Goal: Task Accomplishment & Management: Manage account settings

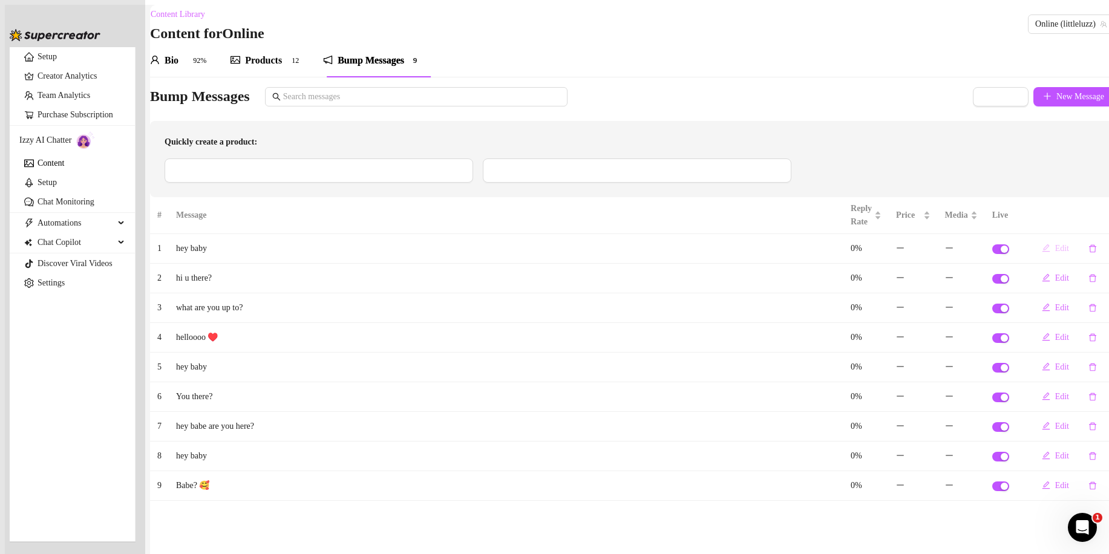
click at [1055, 251] on span "Edit" at bounding box center [1062, 249] width 14 height 10
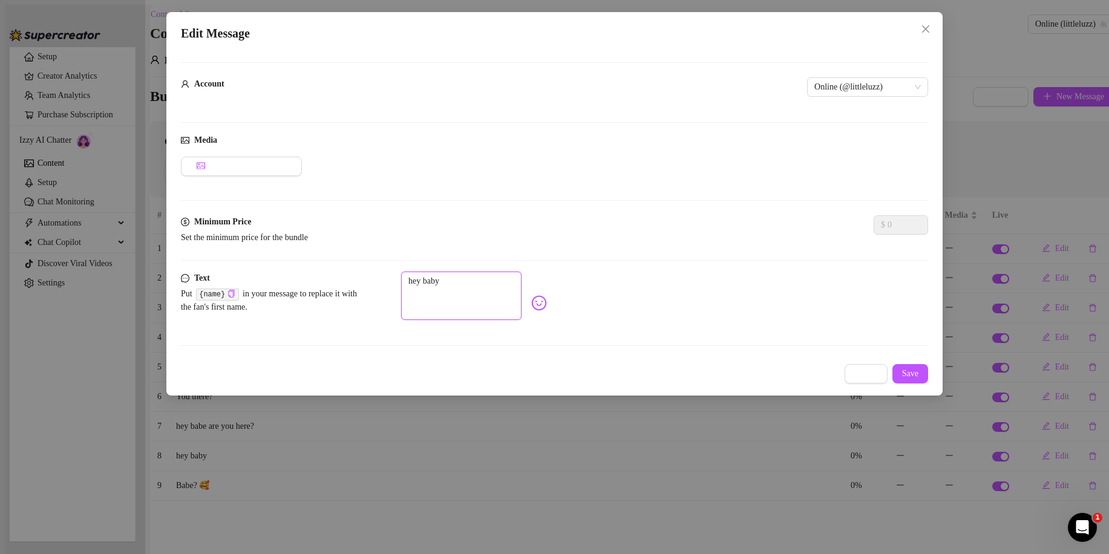
drag, startPoint x: 481, startPoint y: 277, endPoint x: 386, endPoint y: 274, distance: 95.1
click at [386, 274] on div "Text Put {name} in your message to replace it with the fan's first name. hey ba…" at bounding box center [554, 303] width 747 height 63
type textarea "H"
type textarea "He"
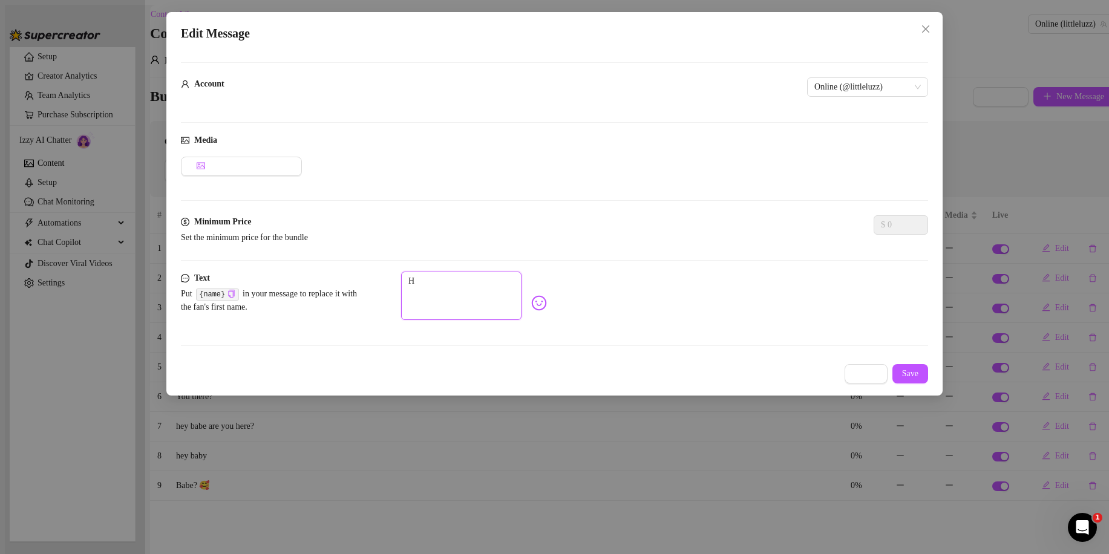
type textarea "He"
type textarea "Hey"
type textarea "Heyy"
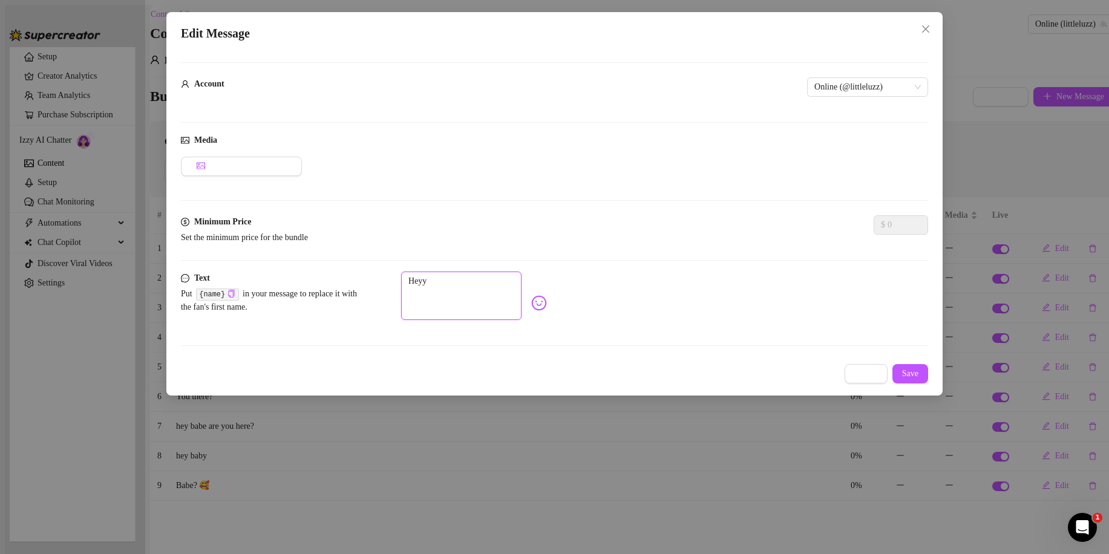
type textarea "Heyyy"
click at [235, 290] on icon "copy" at bounding box center [232, 294] width 6 height 8
click at [505, 277] on textarea "Heyyy" at bounding box center [461, 296] width 120 height 48
type textarea "Heyyy"
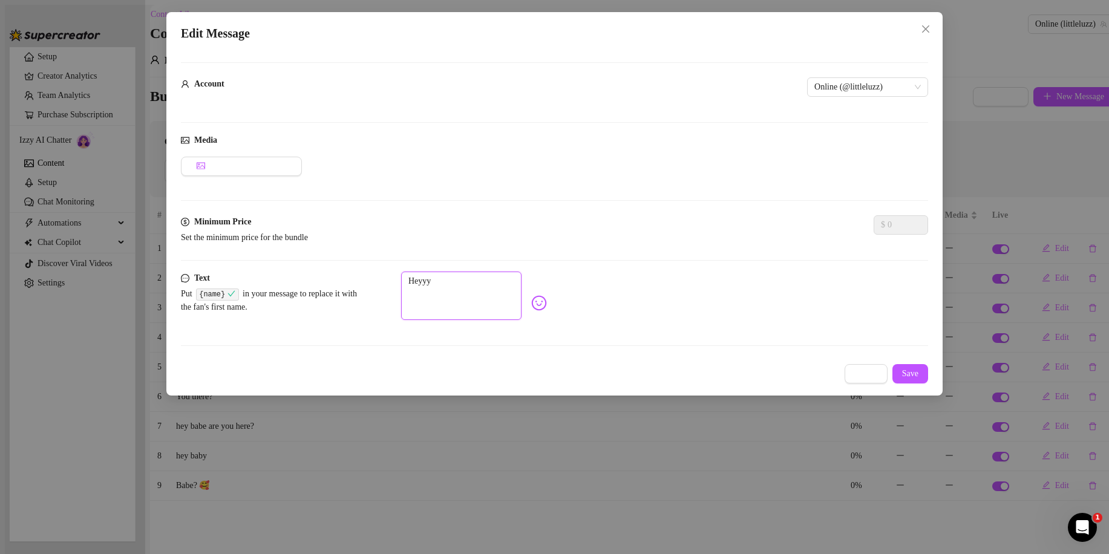
type textarea "Heyyy"
paste textarea "{name}"
type textarea "Heyyy {name}"
click at [915, 369] on span "Save" at bounding box center [910, 374] width 16 height 10
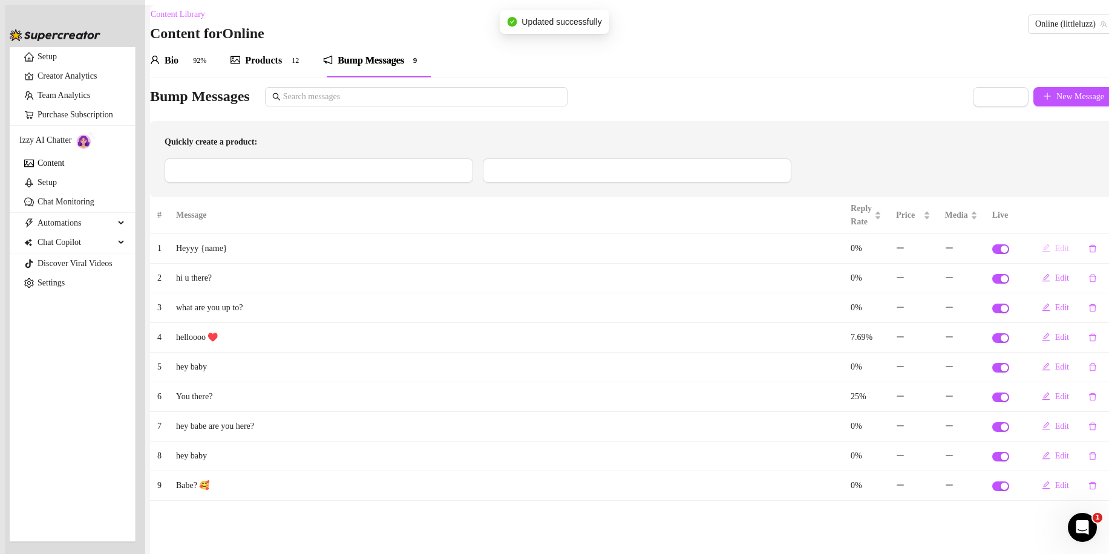
click at [1055, 253] on span "Edit" at bounding box center [1062, 249] width 14 height 10
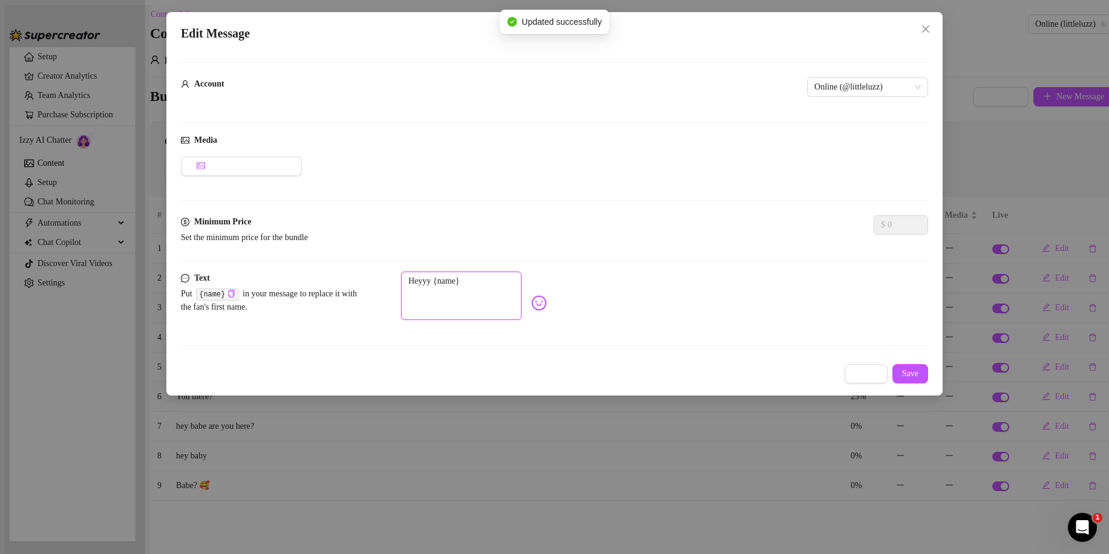
click at [430, 283] on textarea "Heyyy {name}" at bounding box center [461, 296] width 120 height 48
type textarea "Heyy {name}"
click at [930, 366] on div "Edit Message Account Online (@littleluzz) Media Add Media from Vault Minimum Pr…" at bounding box center [554, 204] width 776 height 384
click at [917, 369] on span "Save" at bounding box center [910, 374] width 16 height 10
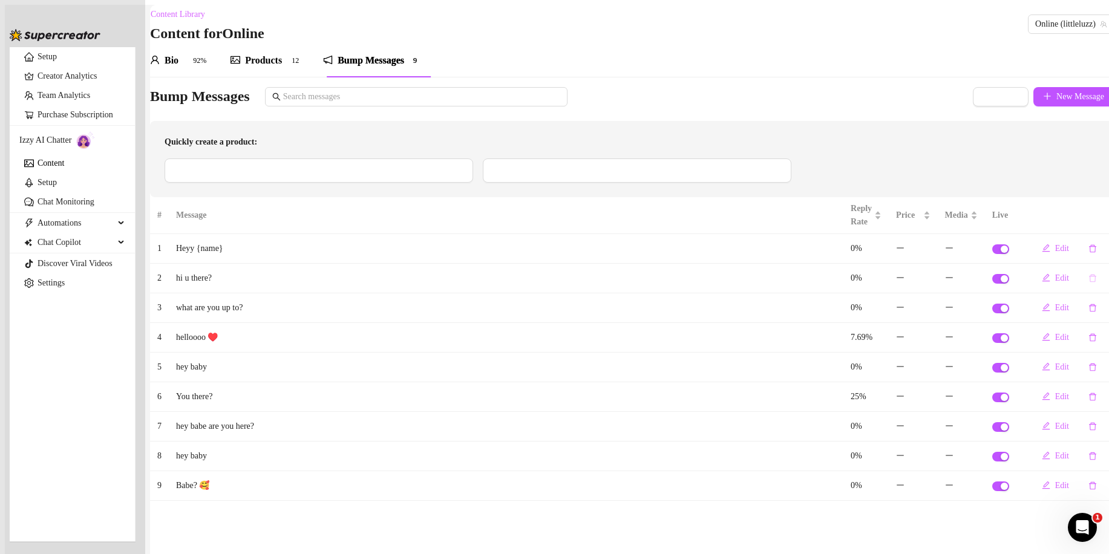
click at [1079, 284] on button "button" at bounding box center [1093, 278] width 28 height 19
click at [1086, 247] on span "Yes" at bounding box center [1081, 252] width 12 height 10
click at [1089, 342] on icon "delete" at bounding box center [1093, 337] width 8 height 8
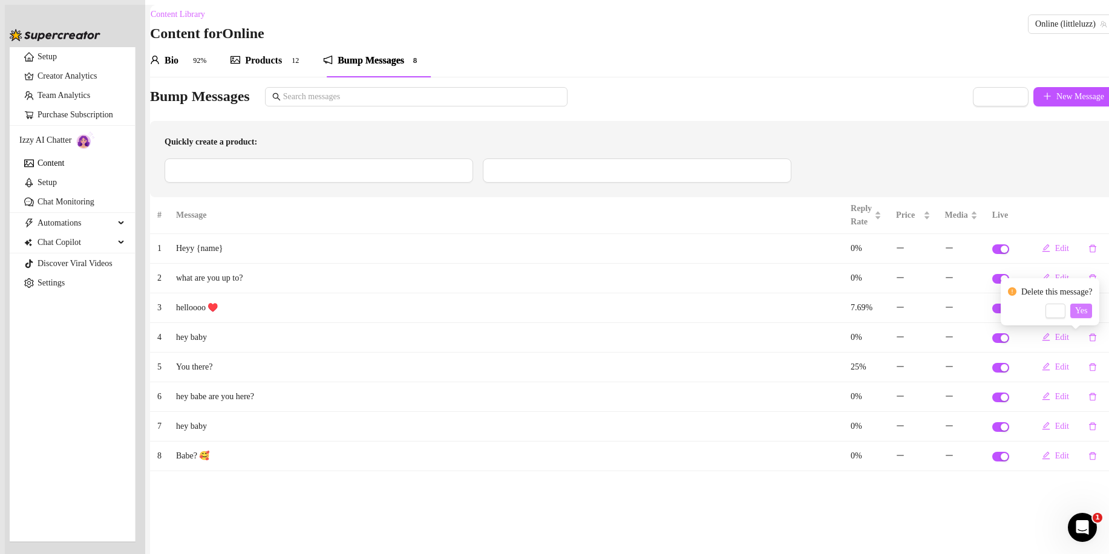
click at [1087, 306] on span "Yes" at bounding box center [1081, 311] width 12 height 10
click at [1089, 370] on icon "delete" at bounding box center [1093, 367] width 8 height 8
click at [1089, 401] on icon "delete" at bounding box center [1093, 397] width 8 height 8
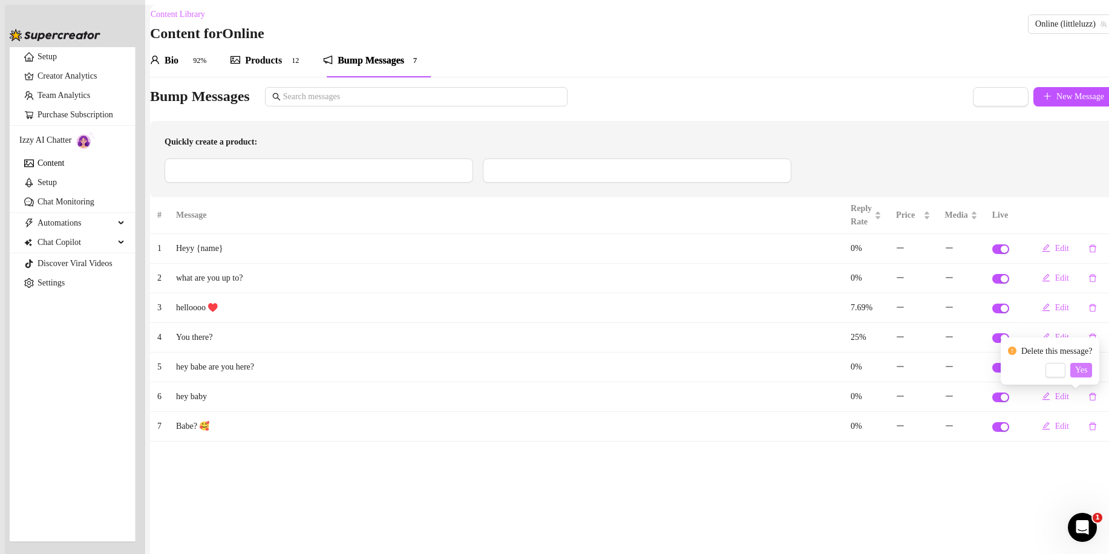
click at [1087, 370] on span "Yes" at bounding box center [1081, 371] width 12 height 10
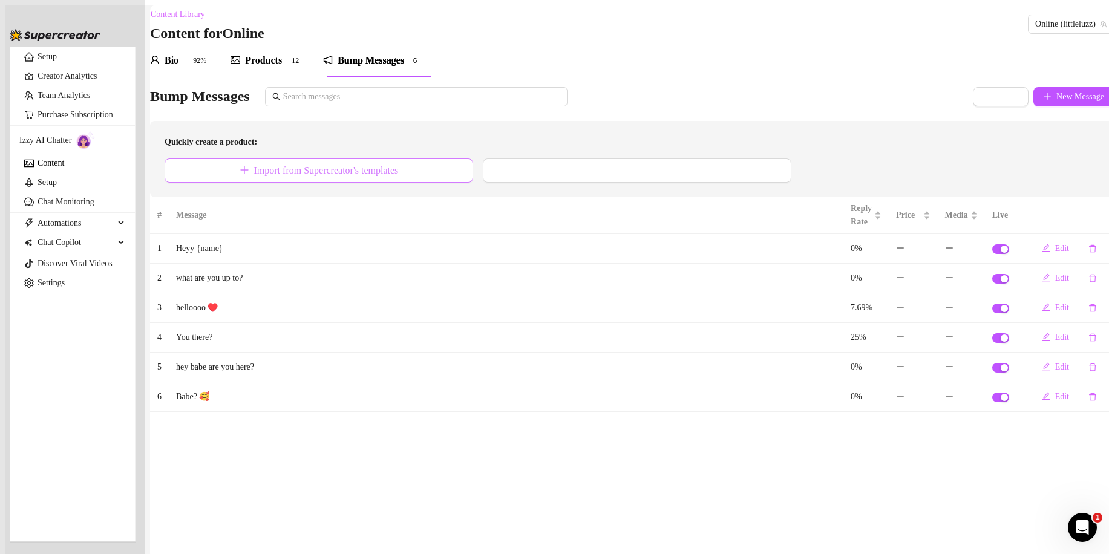
click at [399, 171] on span "Import from Supercreator's templates" at bounding box center [326, 170] width 145 height 11
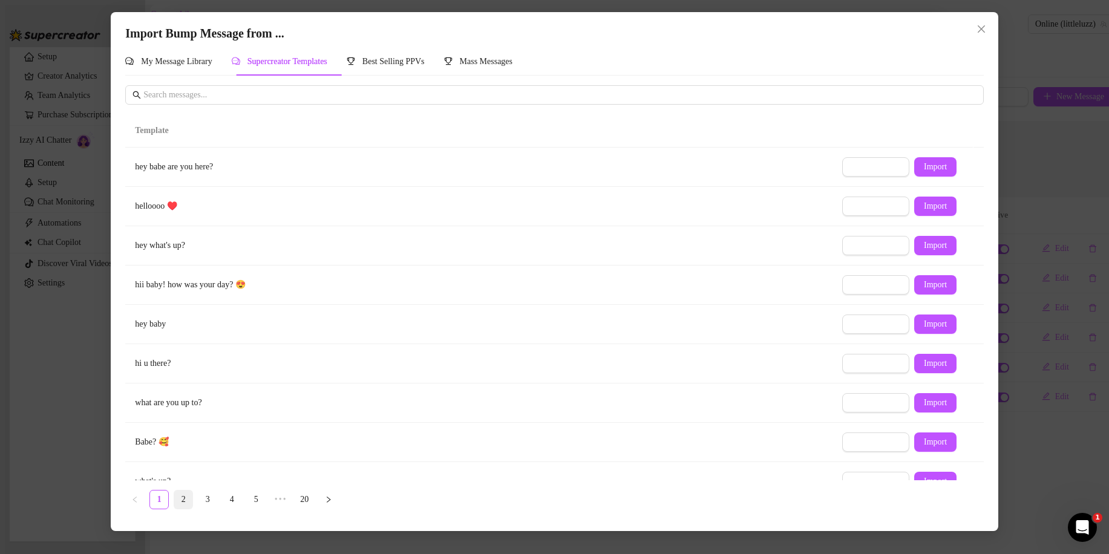
click at [182, 497] on link "2" at bounding box center [183, 500] width 18 height 18
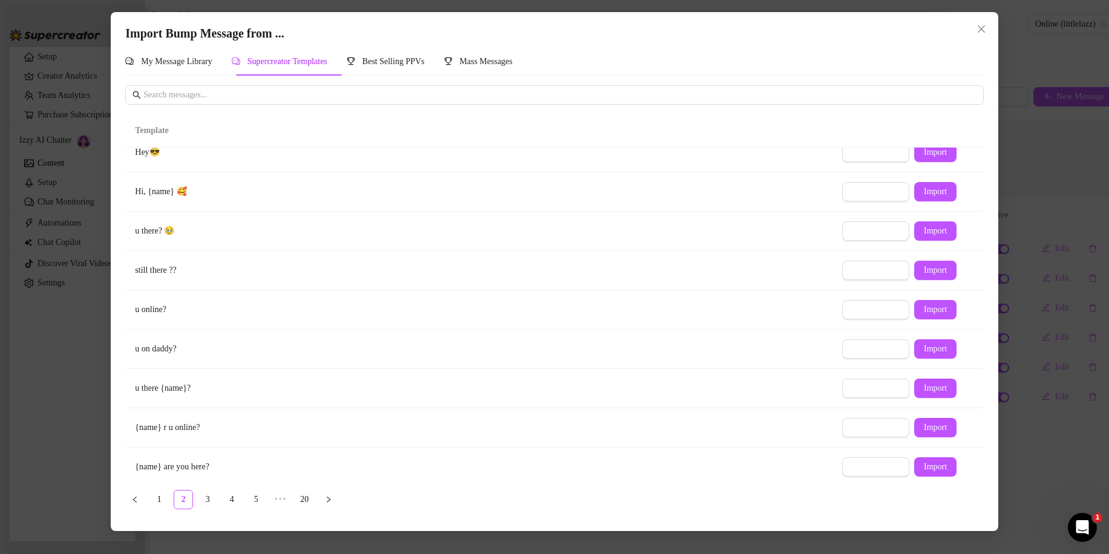
scroll to position [61, 0]
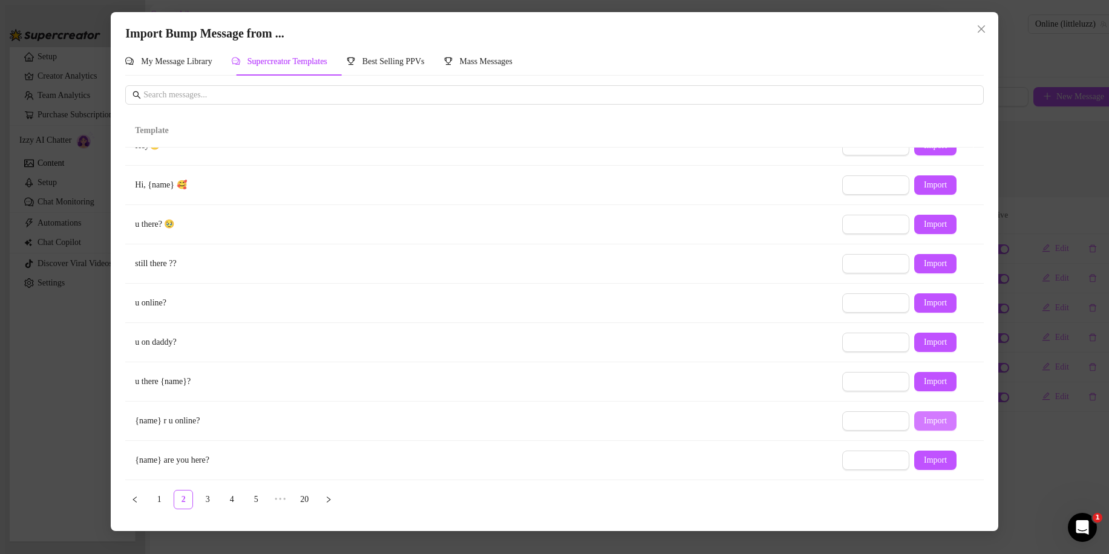
click at [931, 424] on span "Import" at bounding box center [935, 421] width 23 height 10
click at [927, 462] on span "Import" at bounding box center [935, 461] width 23 height 10
click at [329, 497] on icon "right" at bounding box center [328, 499] width 7 height 7
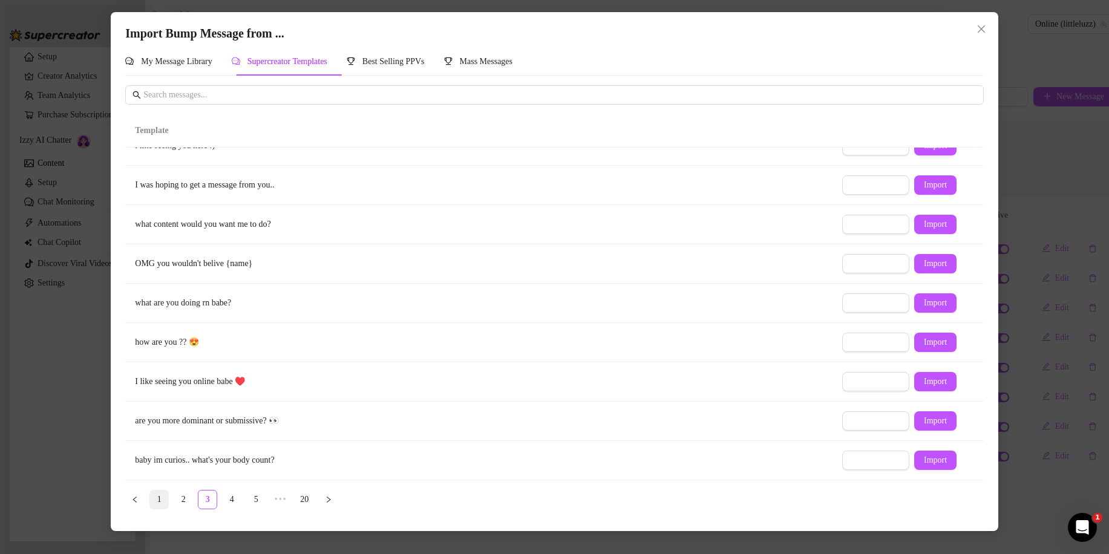
click at [158, 503] on link "1" at bounding box center [159, 500] width 18 height 18
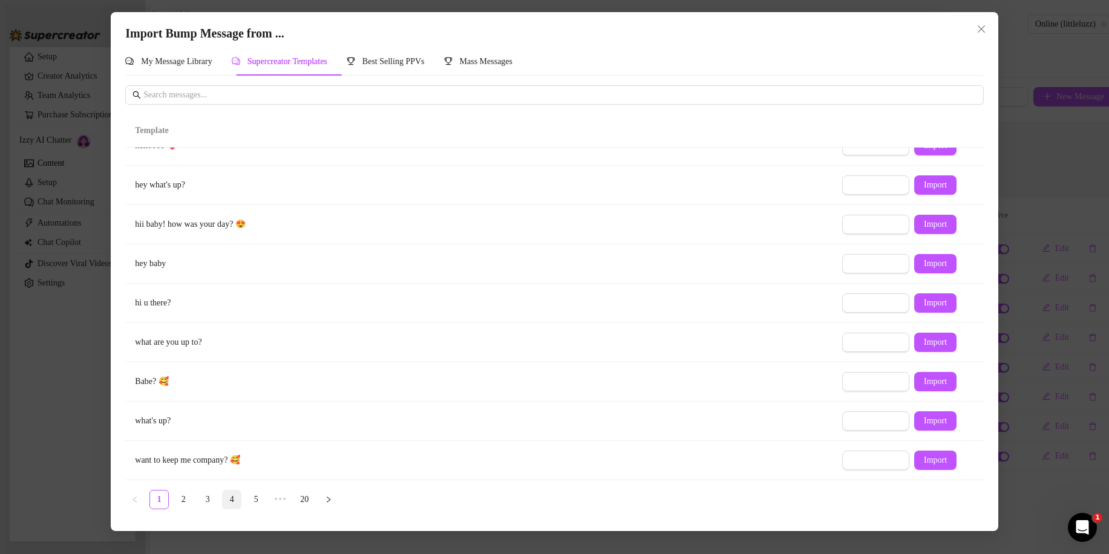
click at [228, 498] on link "4" at bounding box center [232, 500] width 18 height 18
click at [255, 496] on link "5" at bounding box center [256, 500] width 18 height 18
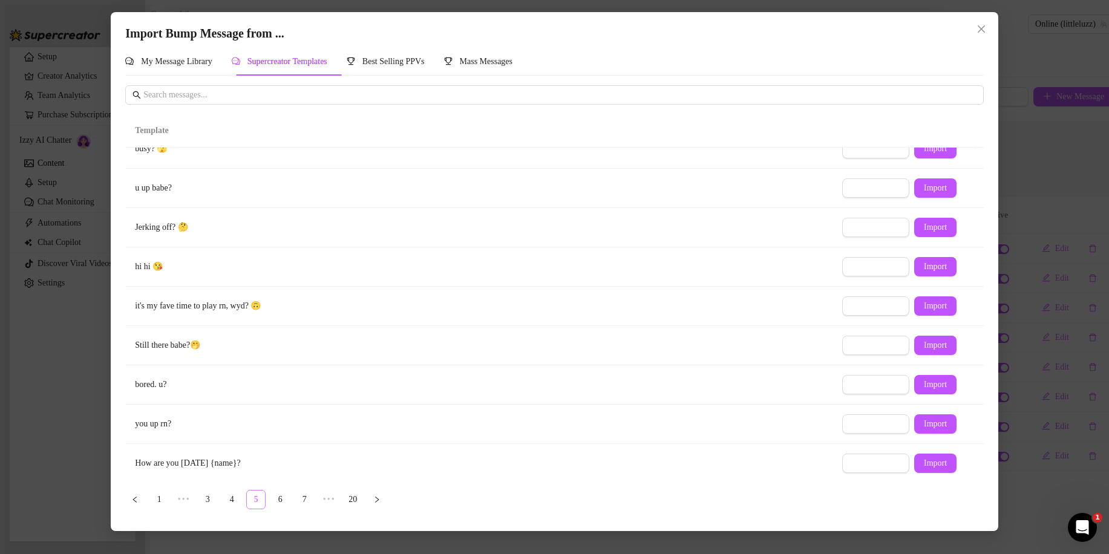
scroll to position [0, 0]
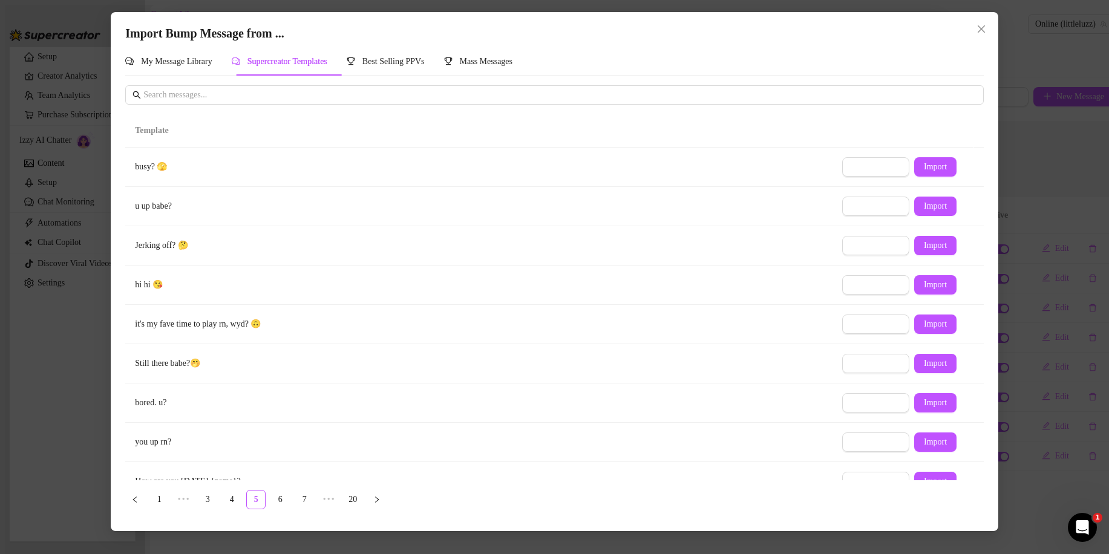
click at [1072, 410] on div "Import Bump Message from ... My Message Library Supercreator Templates Best Sel…" at bounding box center [554, 277] width 1109 height 554
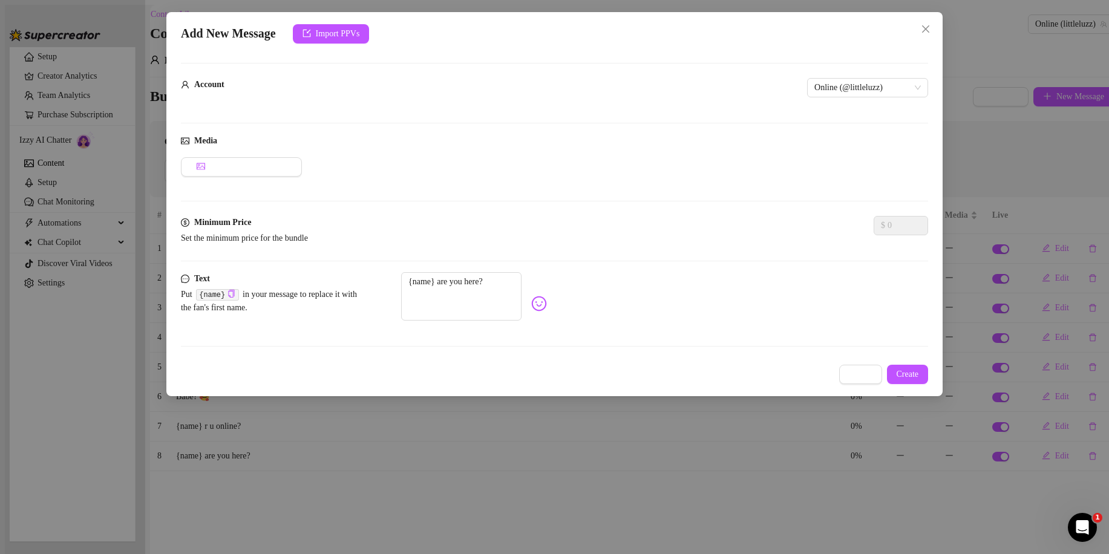
click at [1020, 367] on div "Add New Message Import PPVs Account Online (@littleluzz) Media Add Media from V…" at bounding box center [554, 277] width 1109 height 554
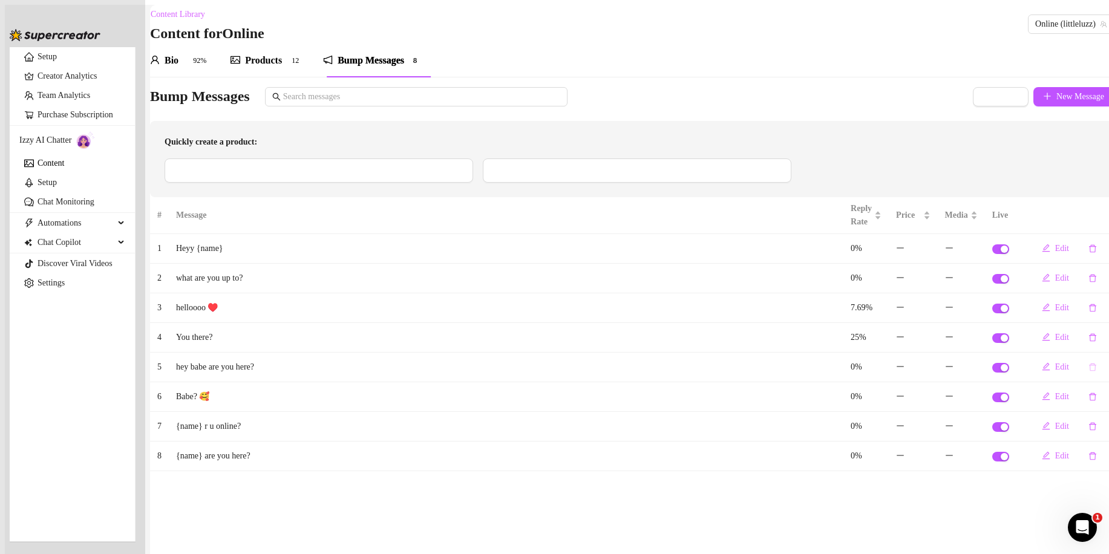
click at [1079, 373] on button "button" at bounding box center [1093, 367] width 28 height 19
click at [1087, 343] on span "Yes" at bounding box center [1081, 341] width 12 height 10
click at [1089, 372] on icon "delete" at bounding box center [1093, 367] width 8 height 8
click at [1087, 343] on span "Yes" at bounding box center [1081, 341] width 12 height 10
click at [996, 100] on span "Import" at bounding box center [1007, 97] width 23 height 10
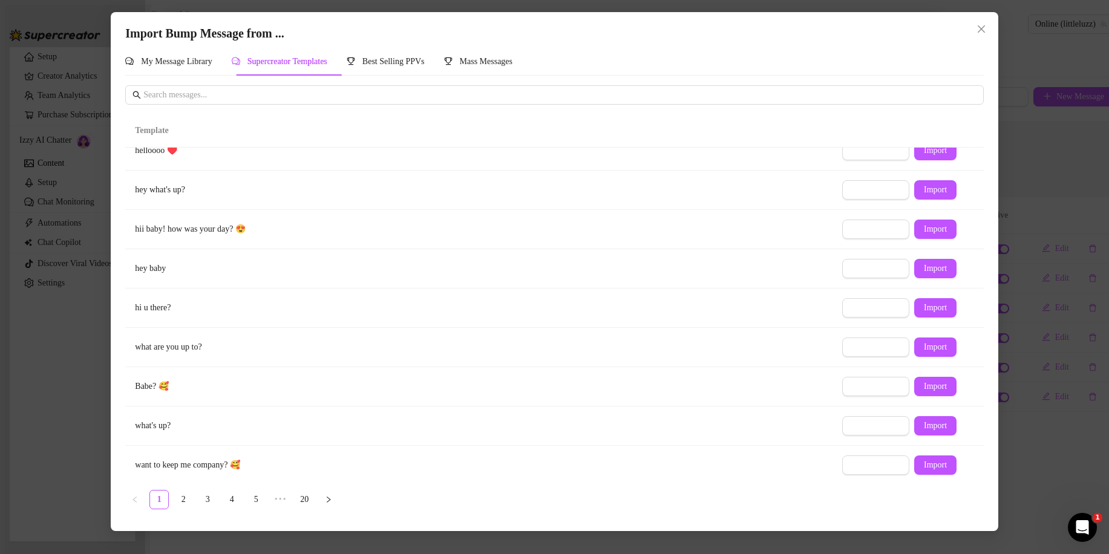
scroll to position [61, 0]
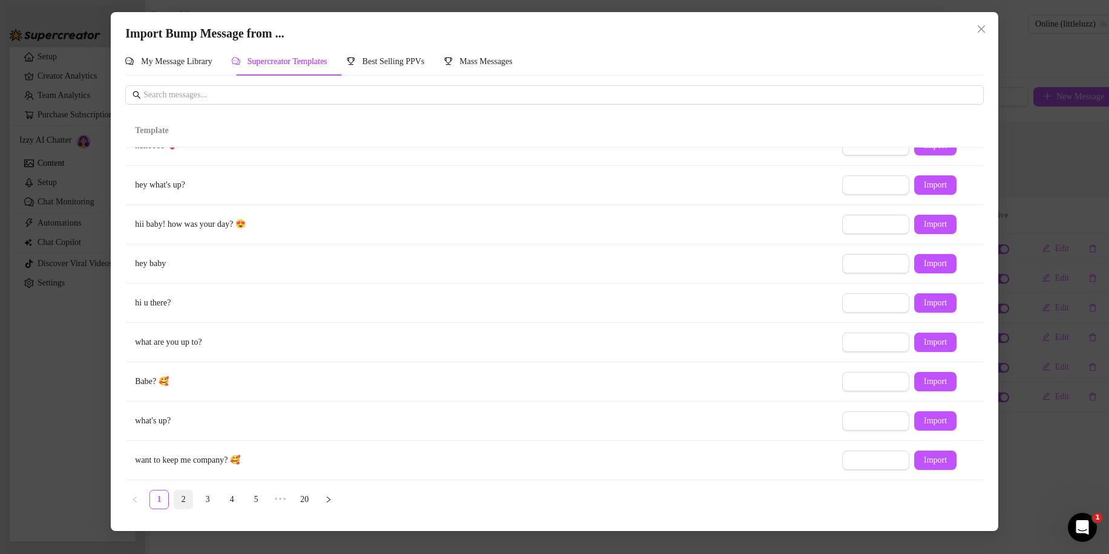
click at [179, 501] on link "2" at bounding box center [183, 500] width 18 height 18
click at [924, 268] on span "Import" at bounding box center [935, 264] width 23 height 10
click at [931, 379] on span "Import" at bounding box center [935, 382] width 23 height 10
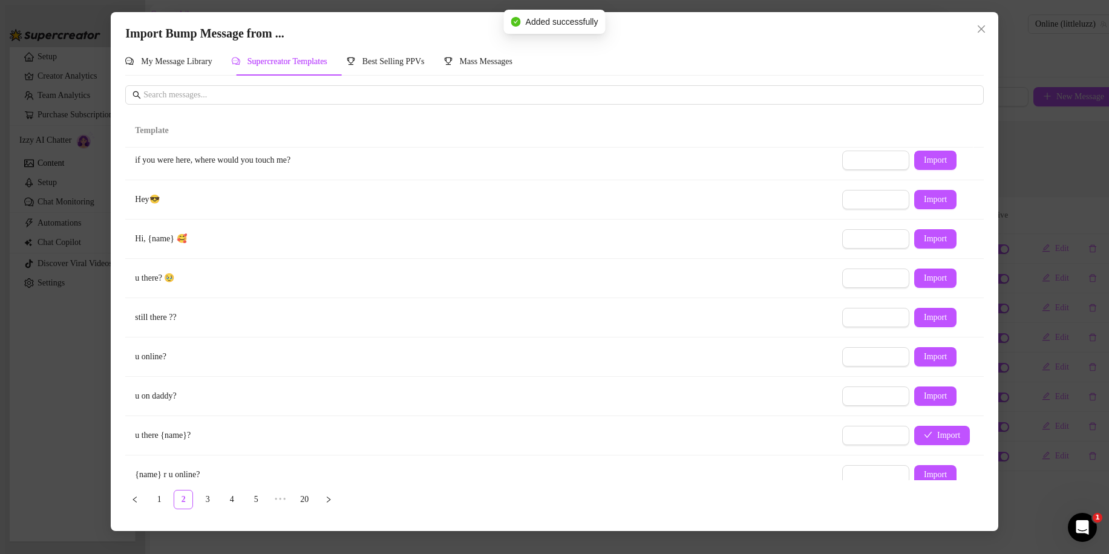
scroll to position [0, 0]
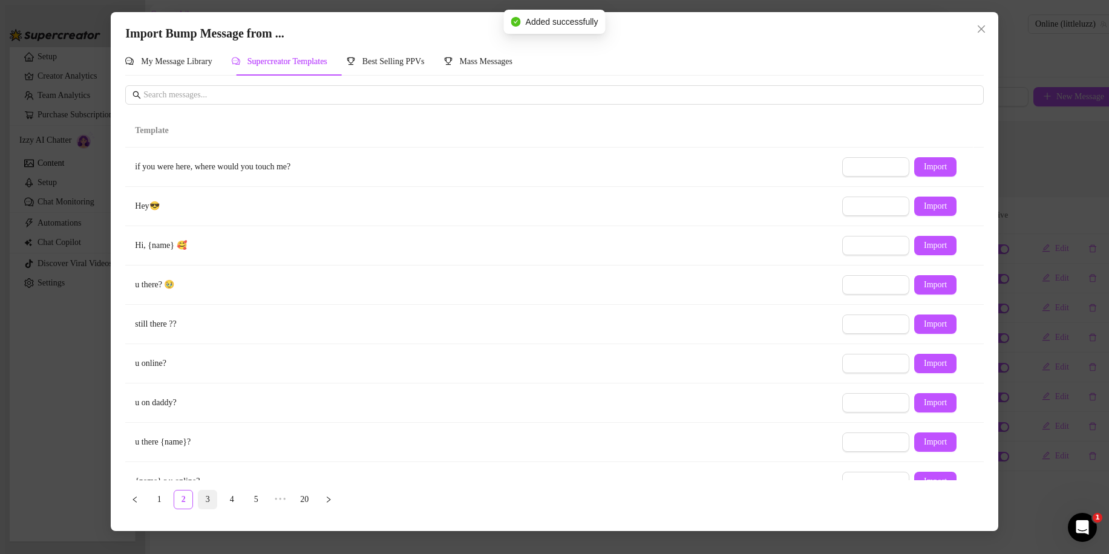
click at [206, 504] on link "3" at bounding box center [207, 500] width 18 height 18
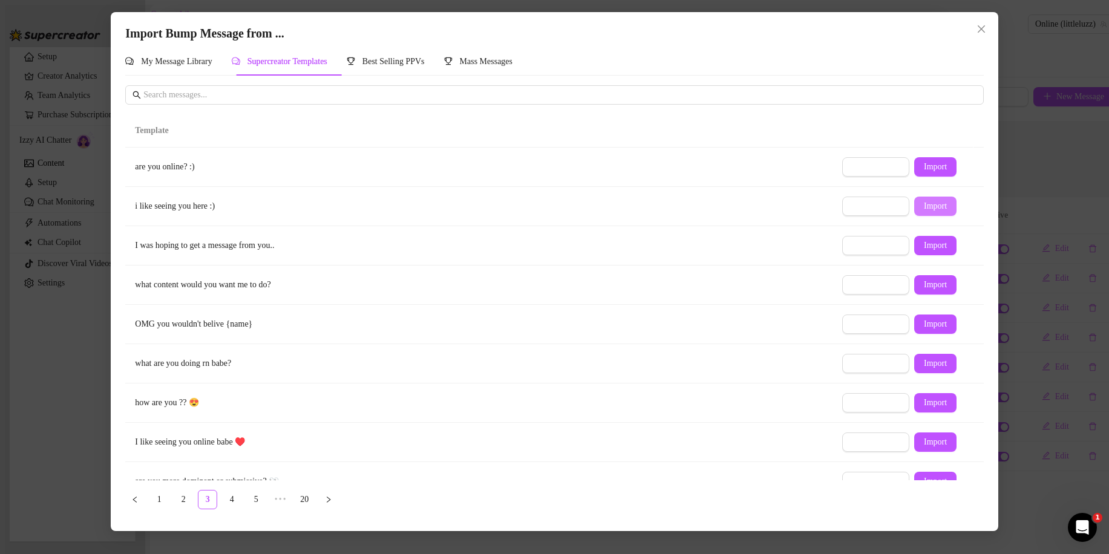
click at [928, 211] on span "Import" at bounding box center [935, 207] width 23 height 10
click at [924, 324] on span "Import" at bounding box center [935, 325] width 23 height 10
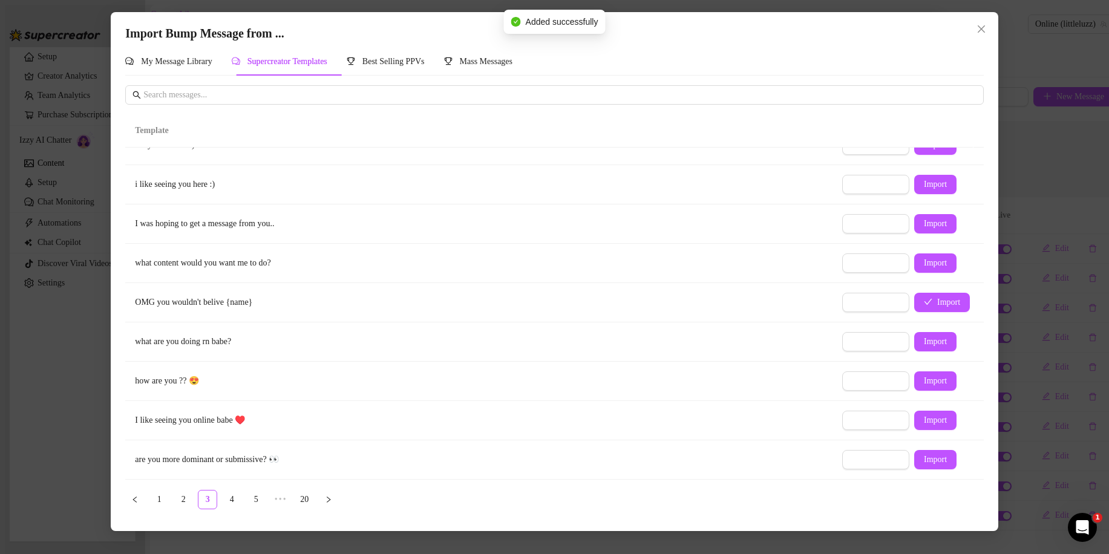
scroll to position [61, 0]
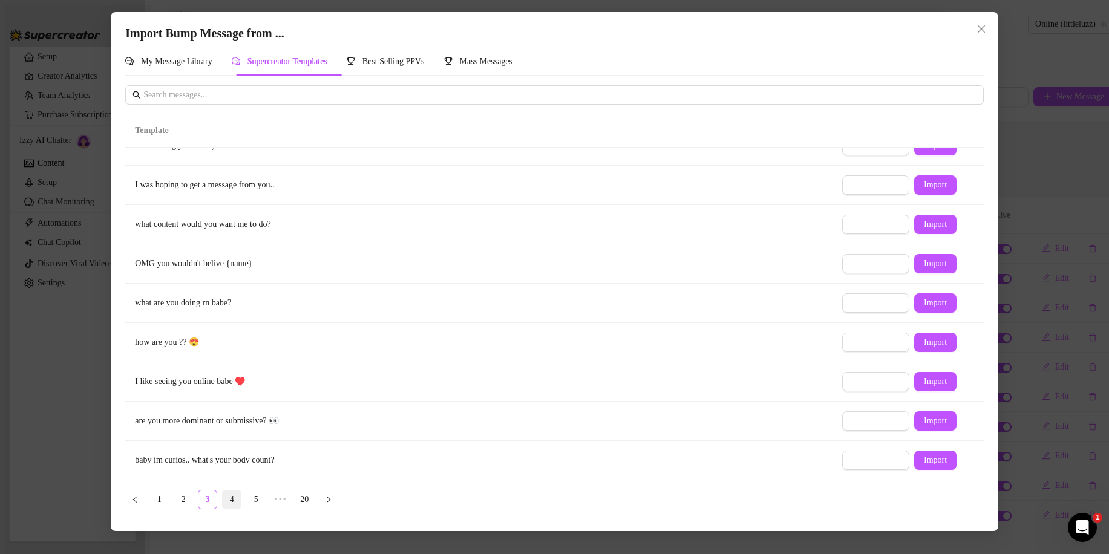
click at [228, 497] on link "4" at bounding box center [232, 500] width 18 height 18
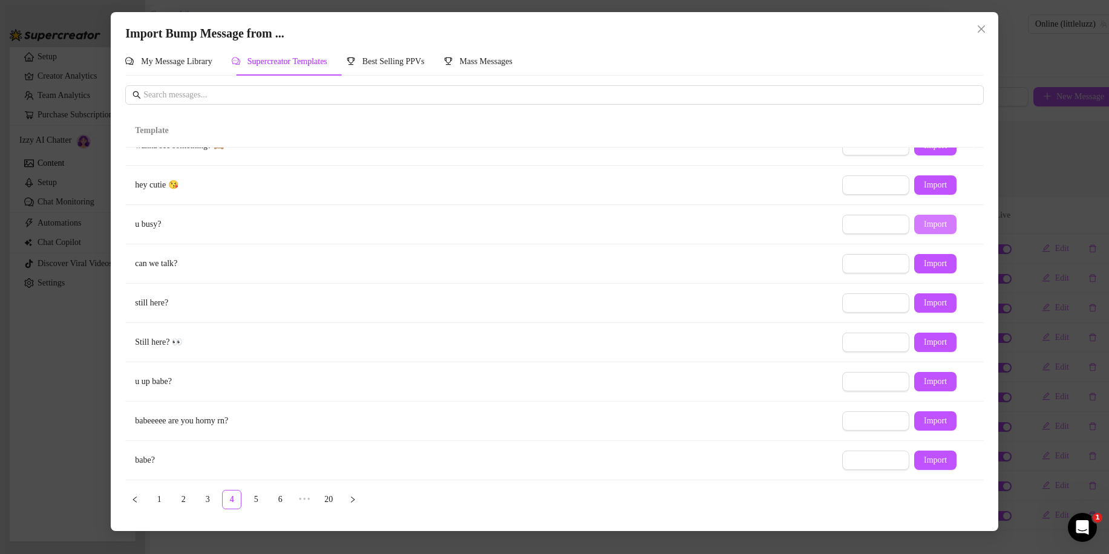
click at [939, 221] on span "Import" at bounding box center [935, 225] width 23 height 10
type textarea "u busy?"
click at [90, 410] on div "Import Bump Message from ... My Message Library Supercreator Templates Best Sel…" at bounding box center [554, 277] width 1109 height 554
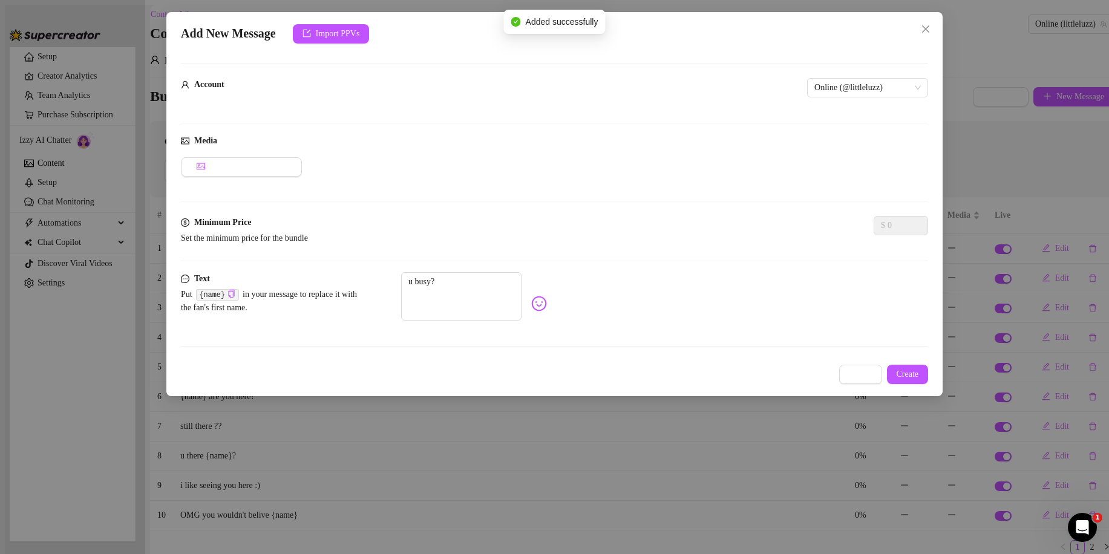
click at [264, 398] on div "Add New Message Import PPVs Account Online (@littleluzz) Media Add Media from V…" at bounding box center [554, 277] width 1109 height 554
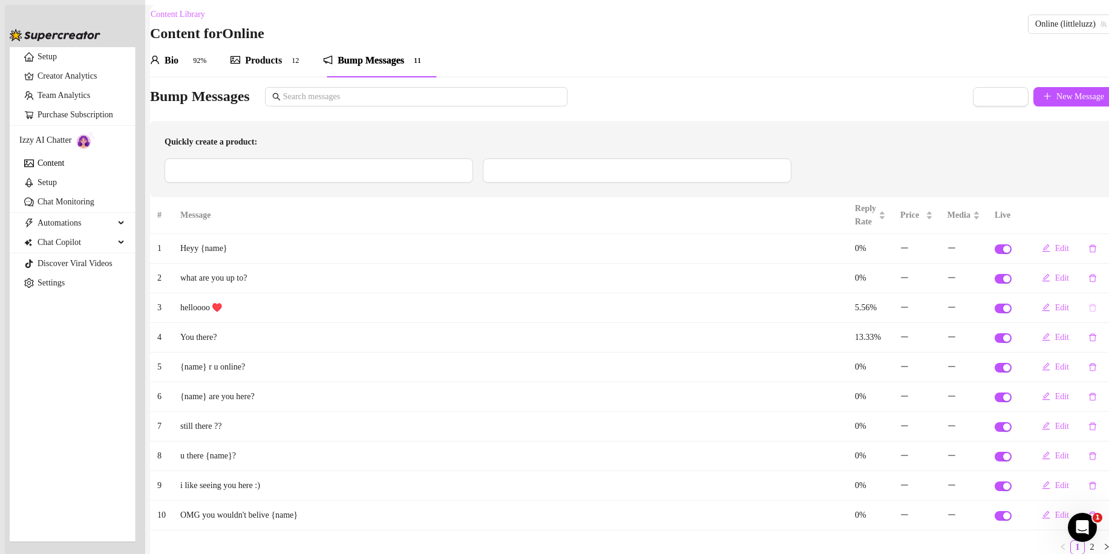
click at [1089, 312] on icon "delete" at bounding box center [1093, 308] width 8 height 8
click at [755, 353] on td "You there?" at bounding box center [510, 338] width 675 height 30
click at [1089, 370] on icon "delete" at bounding box center [1093, 367] width 8 height 8
click at [1087, 340] on span "Yes" at bounding box center [1081, 341] width 12 height 10
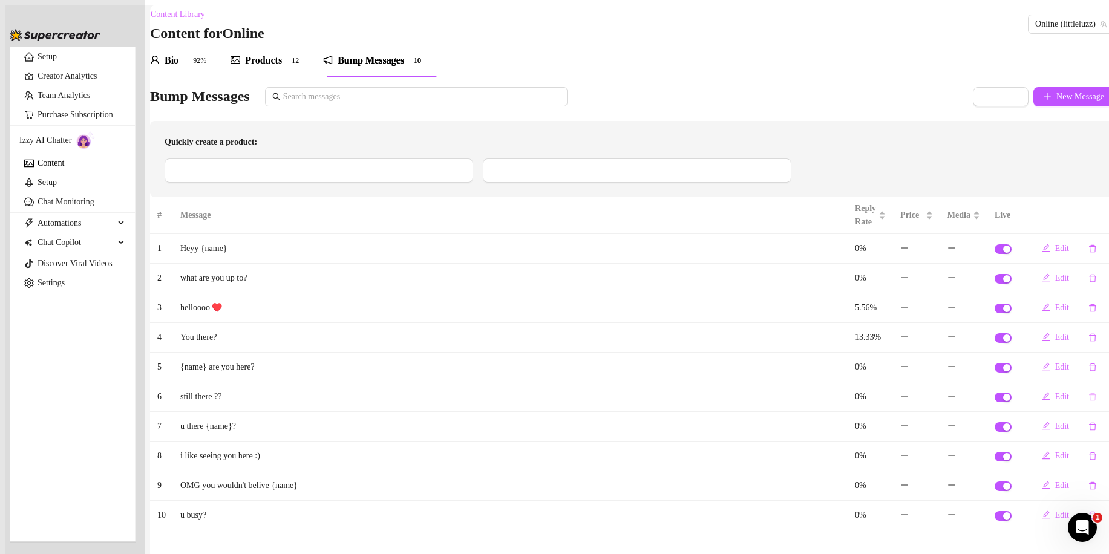
click at [1079, 389] on button "button" at bounding box center [1093, 396] width 28 height 19
click at [1087, 356] on span "Yes" at bounding box center [1081, 353] width 12 height 10
